Goal: Information Seeking & Learning: Learn about a topic

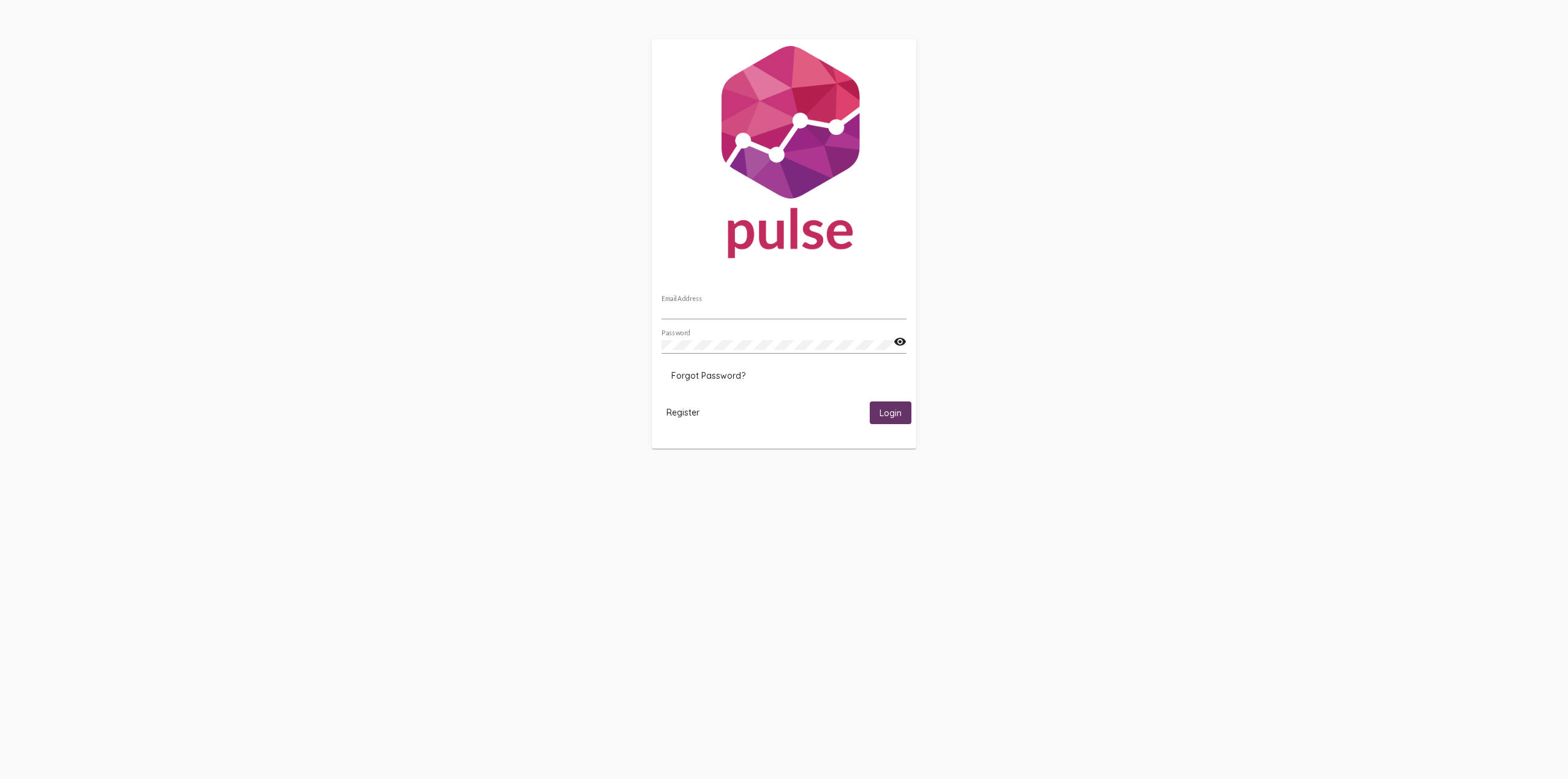
type input "[EMAIL_ADDRESS][DOMAIN_NAME]"
click at [887, 421] on button "Login" at bounding box center [891, 412] width 42 height 23
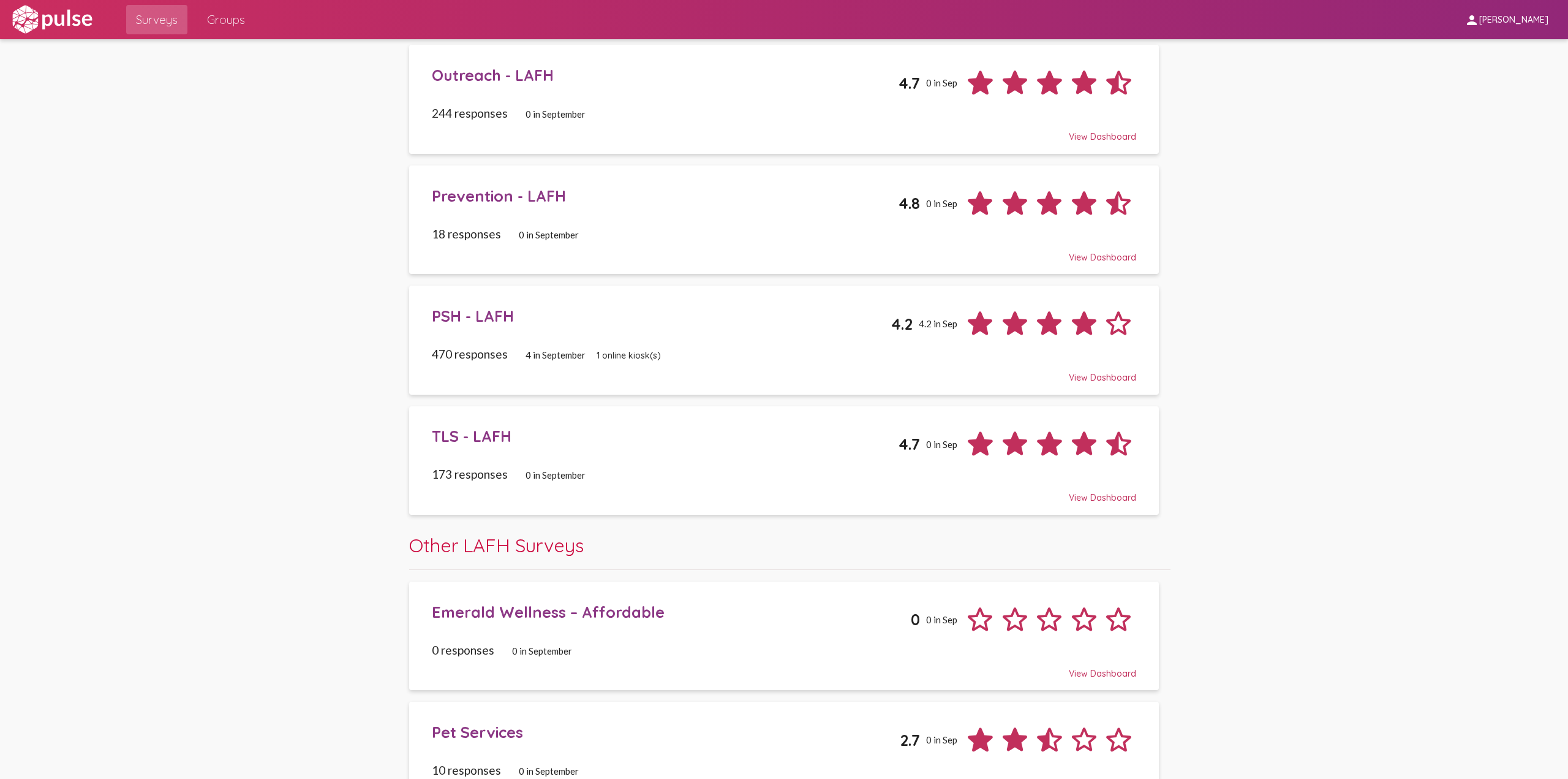
scroll to position [854, 0]
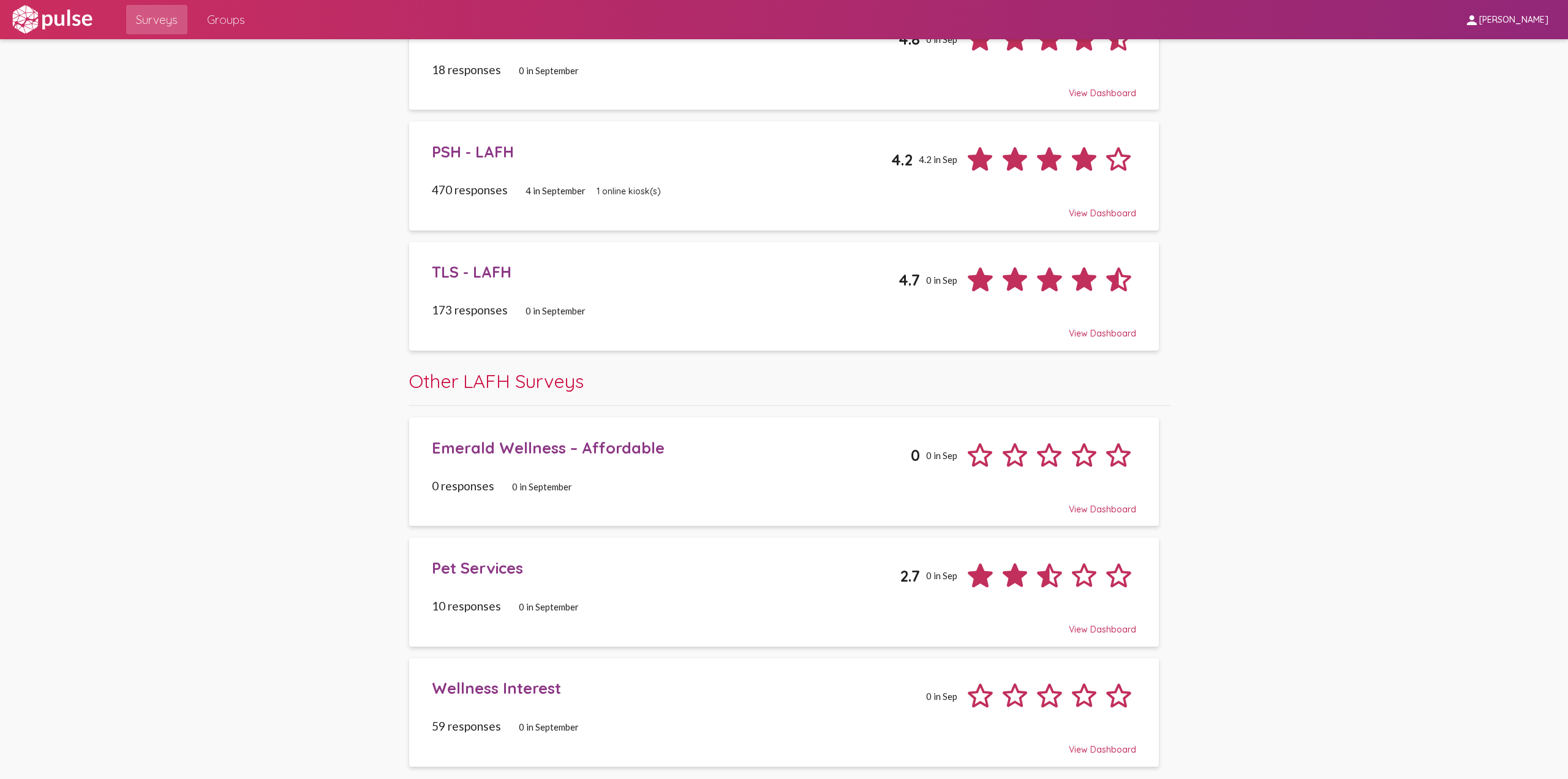
click at [528, 455] on div "Emerald Wellness – Affordable" at bounding box center [671, 448] width 479 height 19
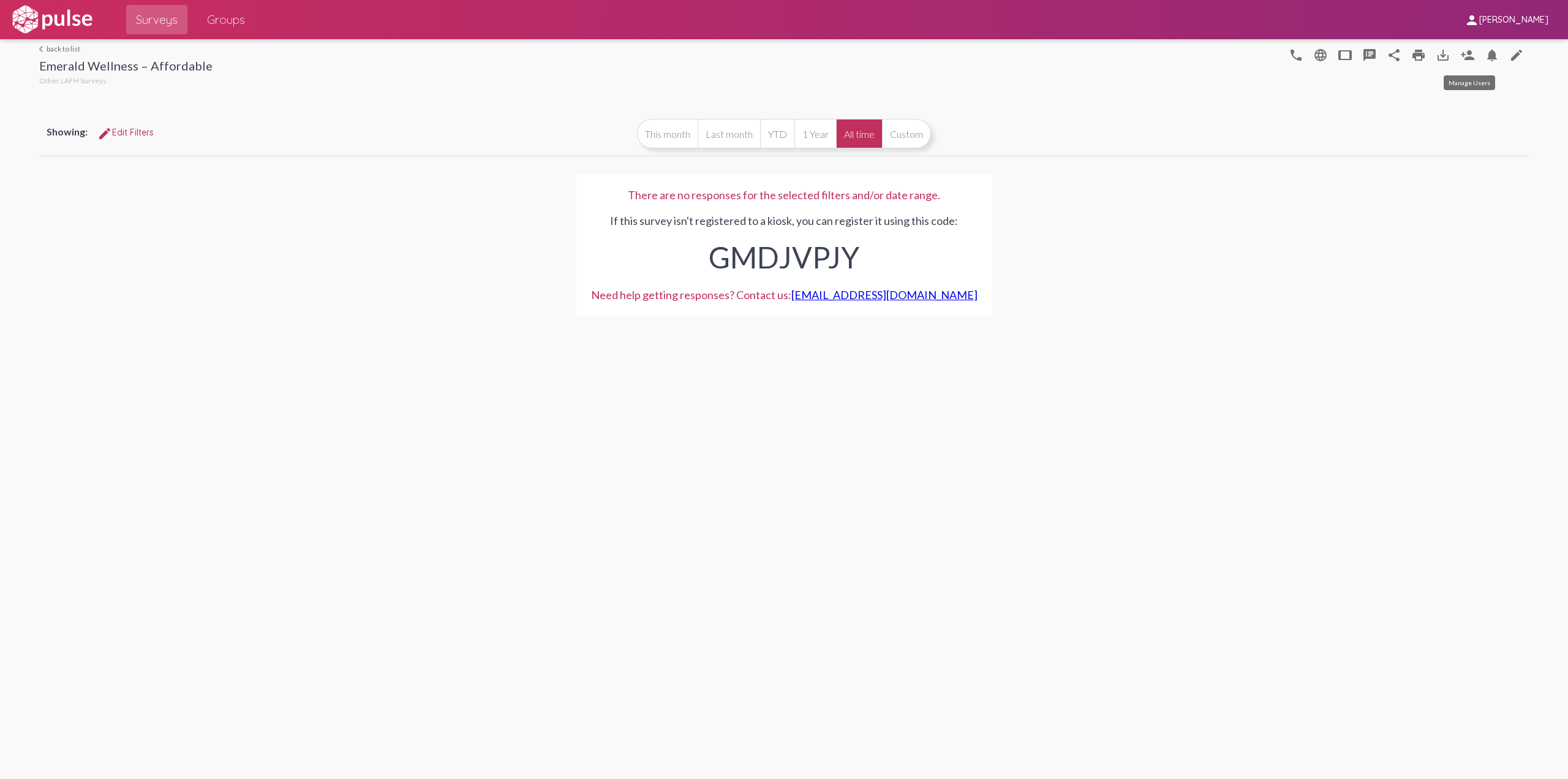
click at [1463, 57] on mat-icon "person_add" at bounding box center [1468, 55] width 15 height 15
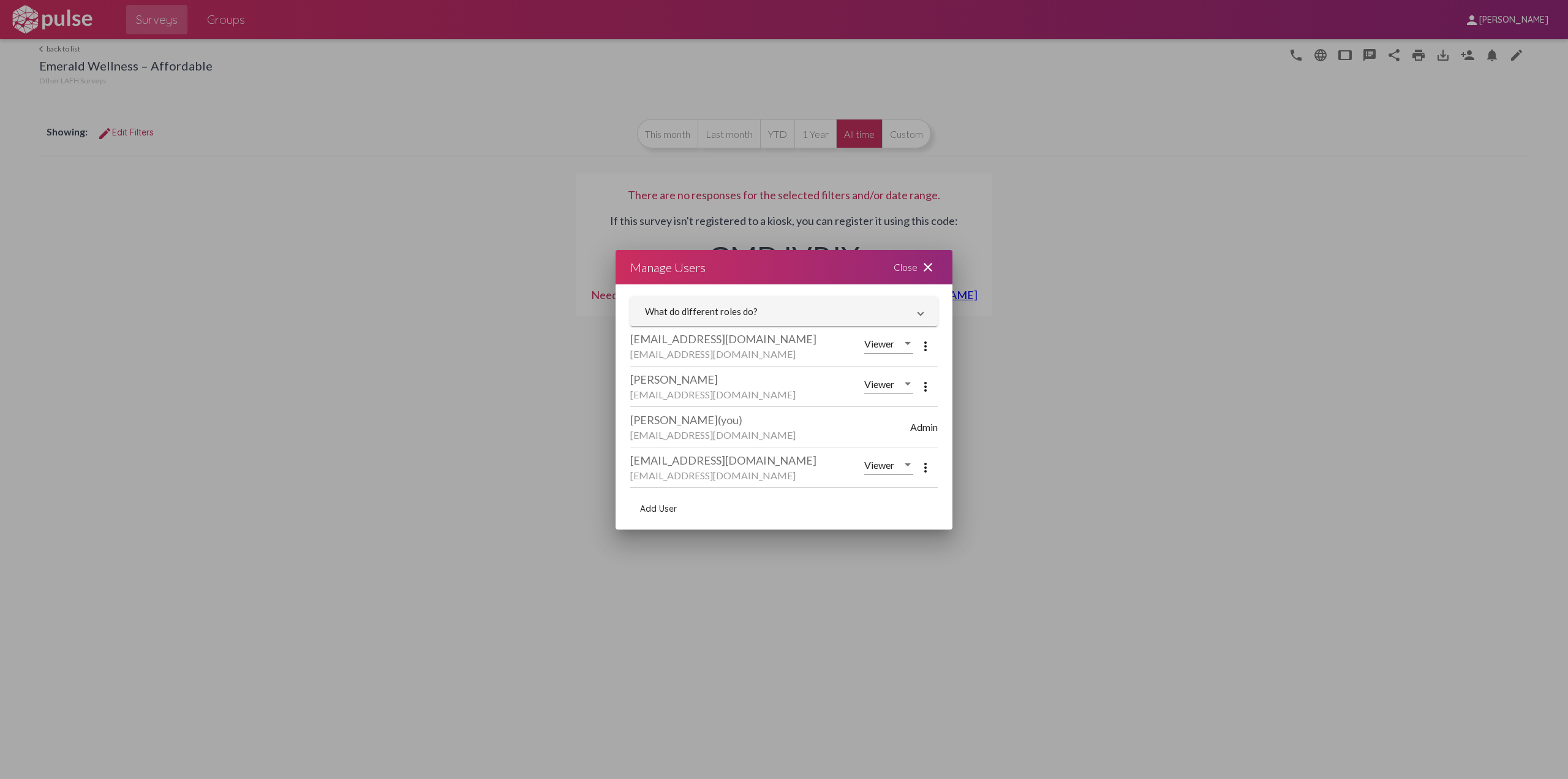
click at [930, 269] on mat-icon "close" at bounding box center [928, 267] width 15 height 15
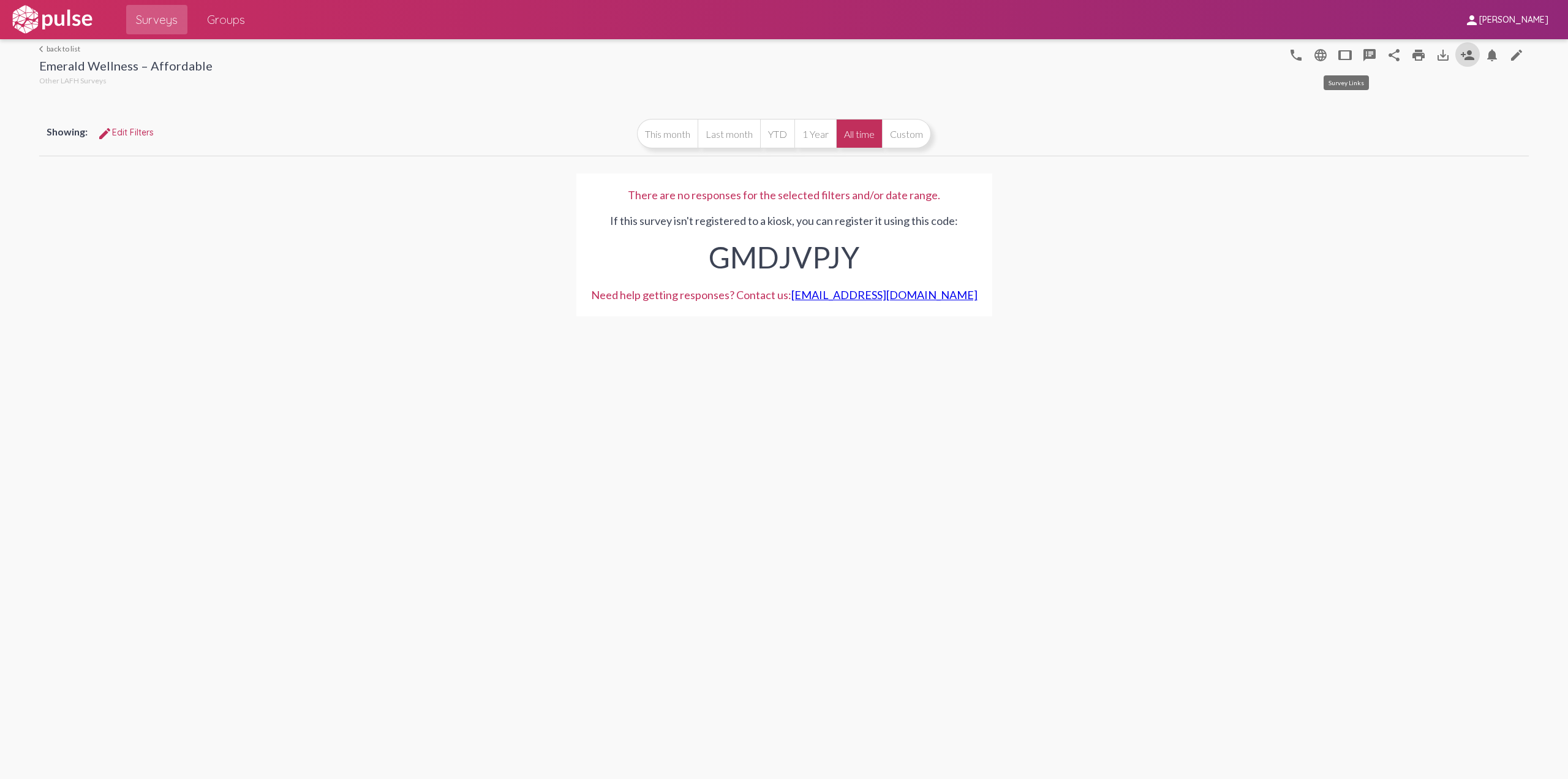
click at [1351, 56] on mat-icon "tablet" at bounding box center [1345, 55] width 15 height 15
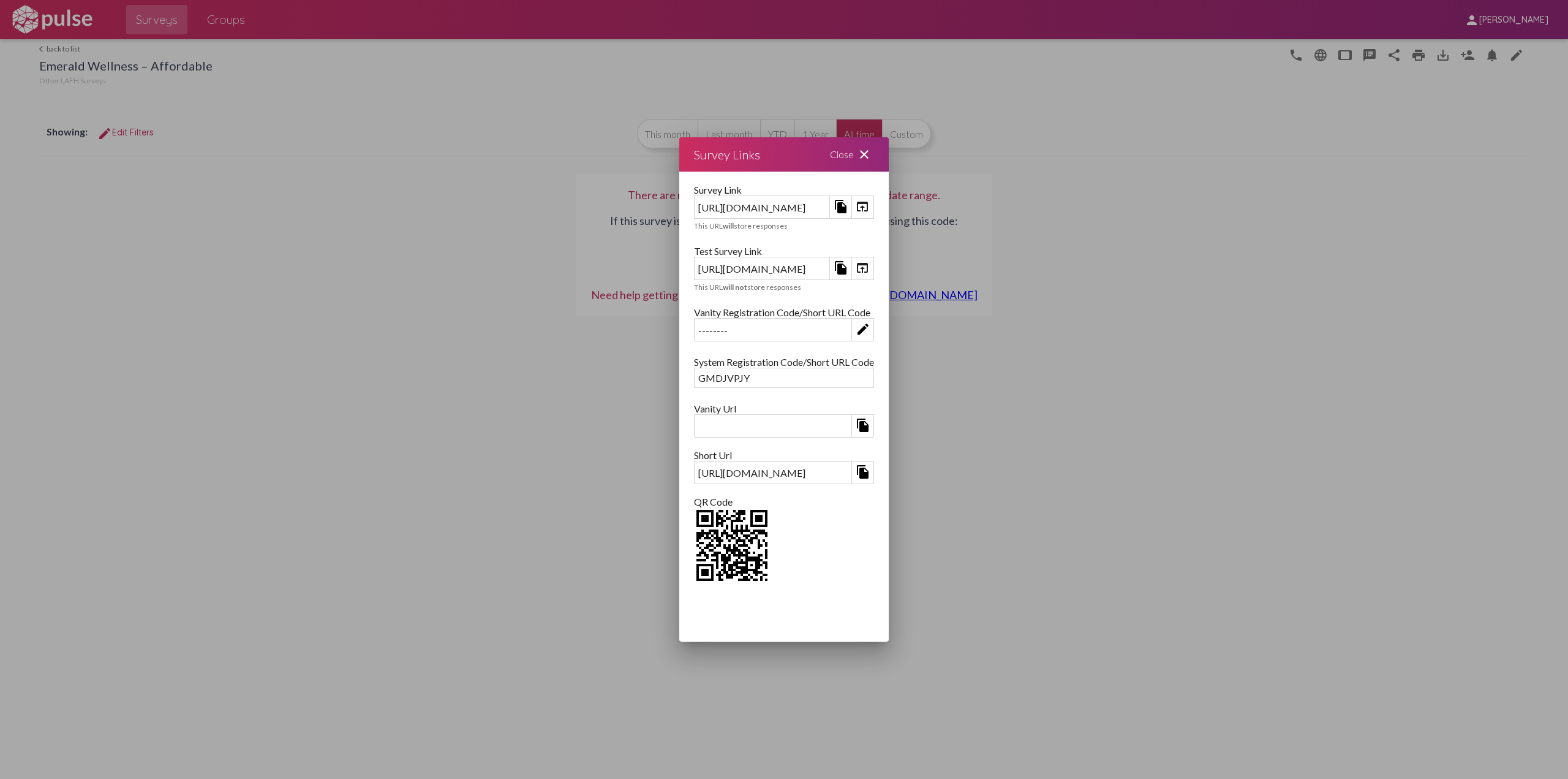
click at [1372, 56] on div at bounding box center [784, 389] width 1568 height 779
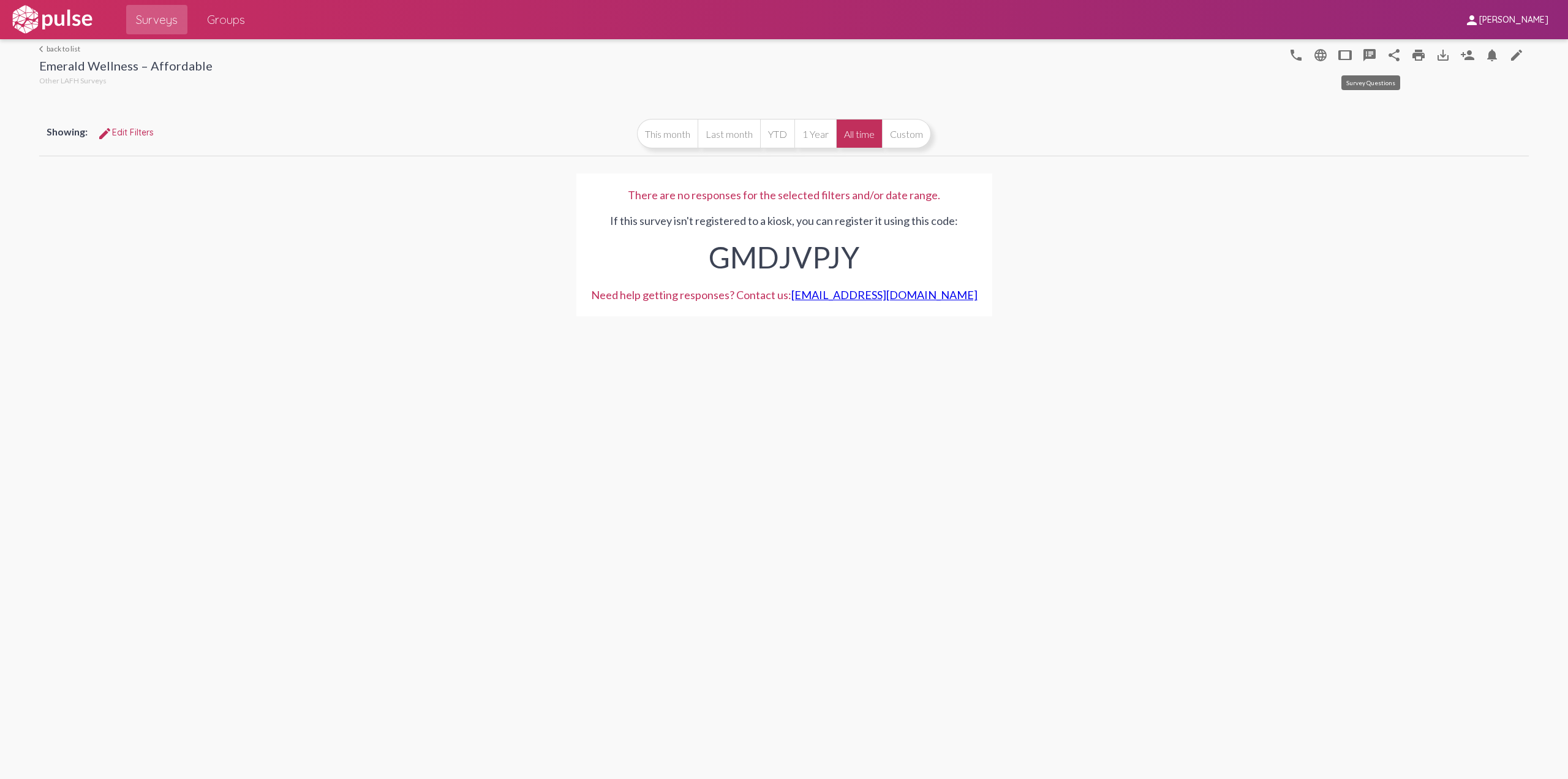
click at [1373, 56] on mat-icon "speaker_notes" at bounding box center [1370, 55] width 15 height 15
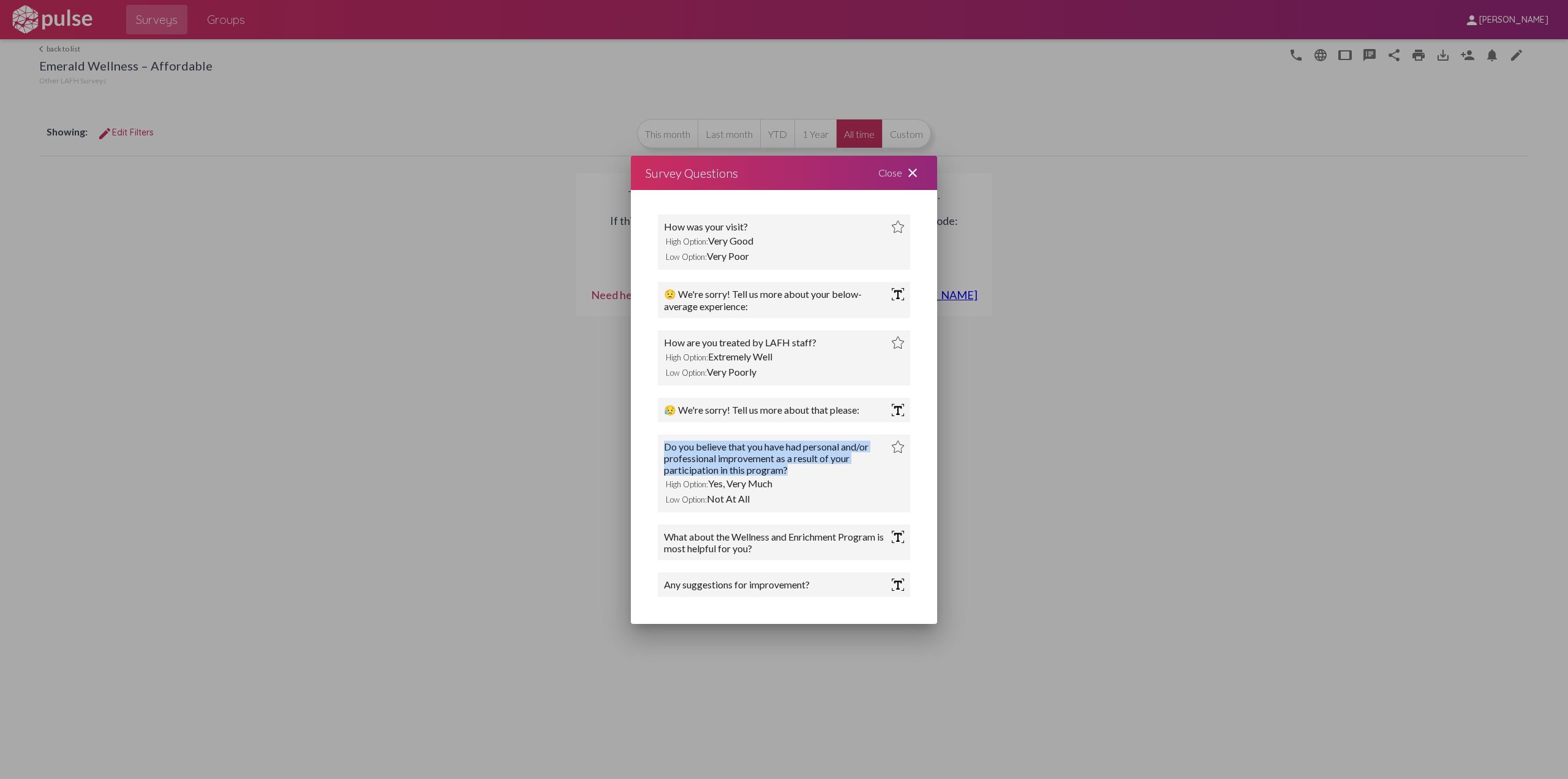
drag, startPoint x: 665, startPoint y: 445, endPoint x: 796, endPoint y: 475, distance: 134.4
click at [796, 475] on div "Do you believe that you have had personal and/or professional improvement as a …" at bounding box center [778, 458] width 228 height 35
click at [908, 174] on mat-icon "close" at bounding box center [913, 173] width 15 height 15
